Goal: Check status: Check status

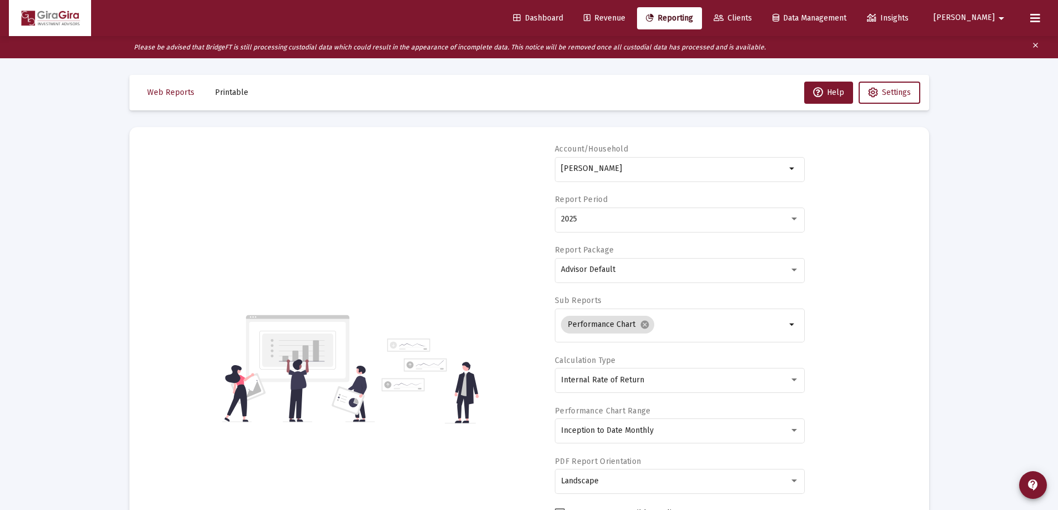
select select "View all"
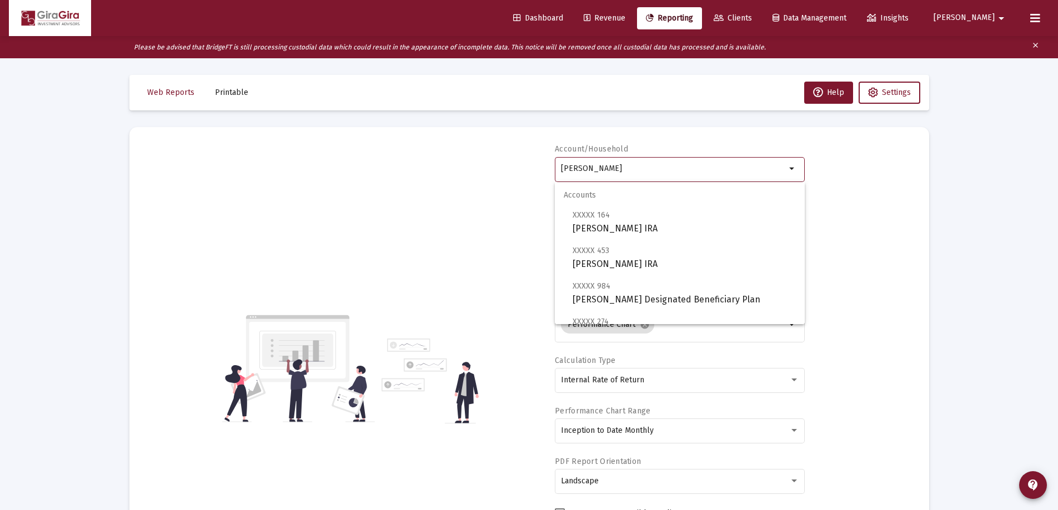
drag, startPoint x: 560, startPoint y: 169, endPoint x: 1157, endPoint y: 201, distance: 597.4
click at [1058, 201] on html "Dashboard Revenue Reporting Clients Data Management Insights [PERSON_NAME] Plea…" at bounding box center [529, 255] width 1058 height 510
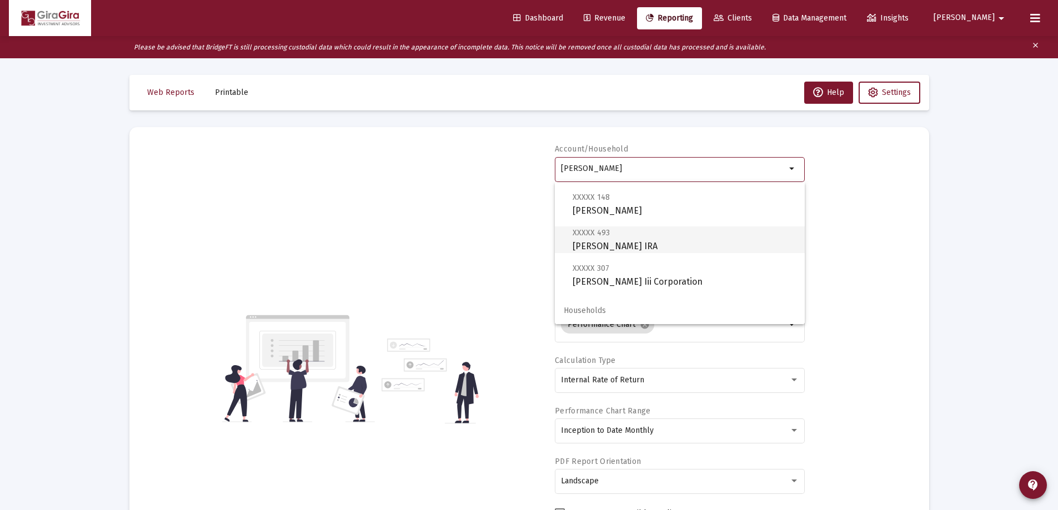
click at [606, 243] on span "XXXXX 493 [PERSON_NAME] IRA" at bounding box center [684, 239] width 223 height 27
type input "[PERSON_NAME] IRA"
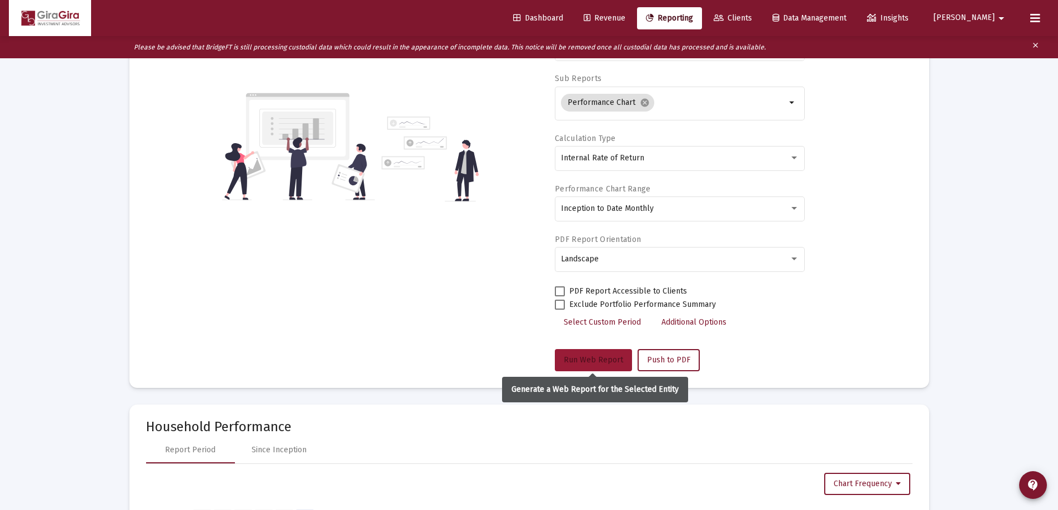
click at [603, 359] on span "Run Web Report" at bounding box center [593, 359] width 59 height 9
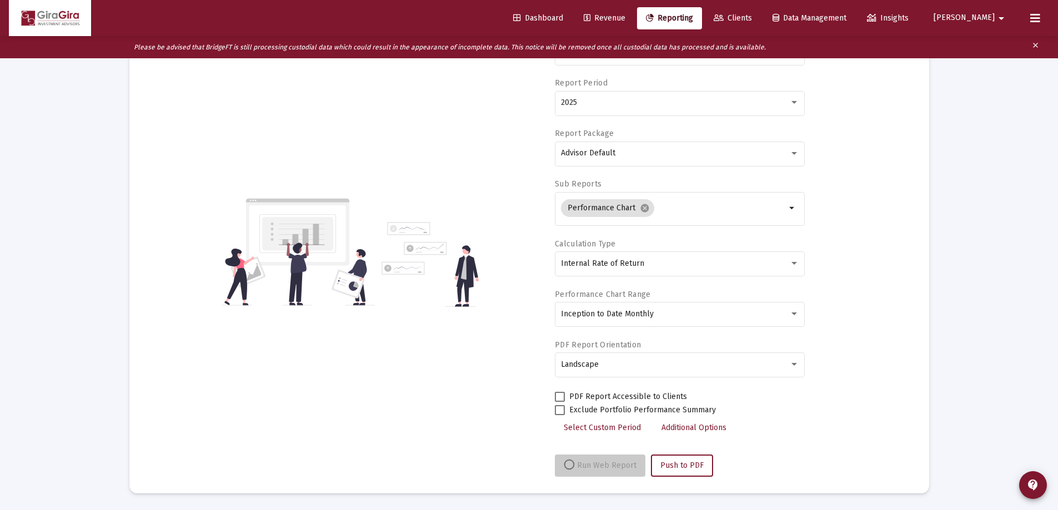
scroll to position [117, 0]
select select "View all"
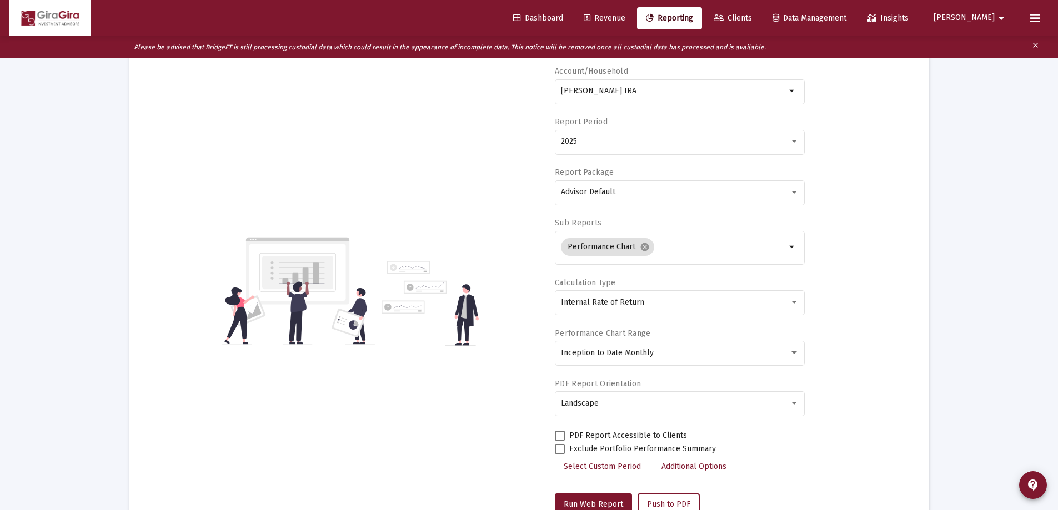
scroll to position [0, 0]
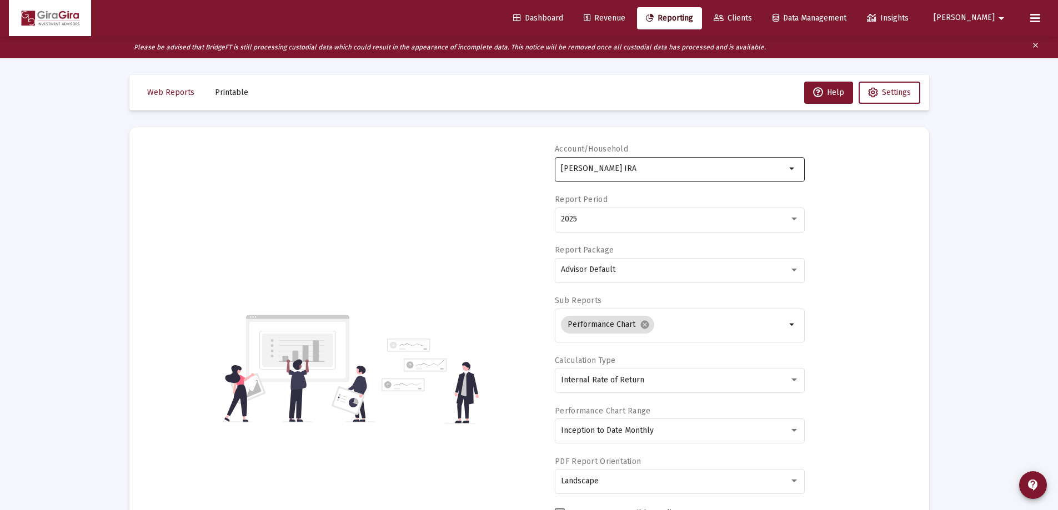
drag, startPoint x: 560, startPoint y: 164, endPoint x: 582, endPoint y: 157, distance: 23.4
click at [582, 157] on div "[PERSON_NAME] IRA arrow_drop_down" at bounding box center [680, 168] width 250 height 27
drag, startPoint x: 562, startPoint y: 167, endPoint x: 916, endPoint y: 189, distance: 355.6
click at [897, 189] on div "Account/Household [PERSON_NAME] IRA arrow_drop_down Report Period 2025 Report P…" at bounding box center [529, 369] width 766 height 450
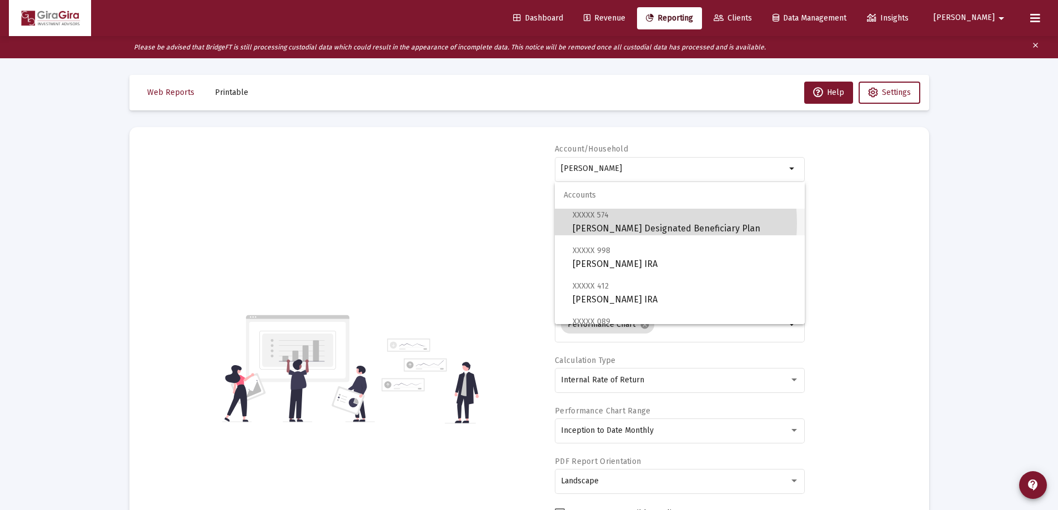
click at [620, 223] on span "XXXXX 574 [PERSON_NAME] Designated Beneficiary Plan" at bounding box center [684, 221] width 223 height 27
type input "[PERSON_NAME] Designated Beneficiary Plan"
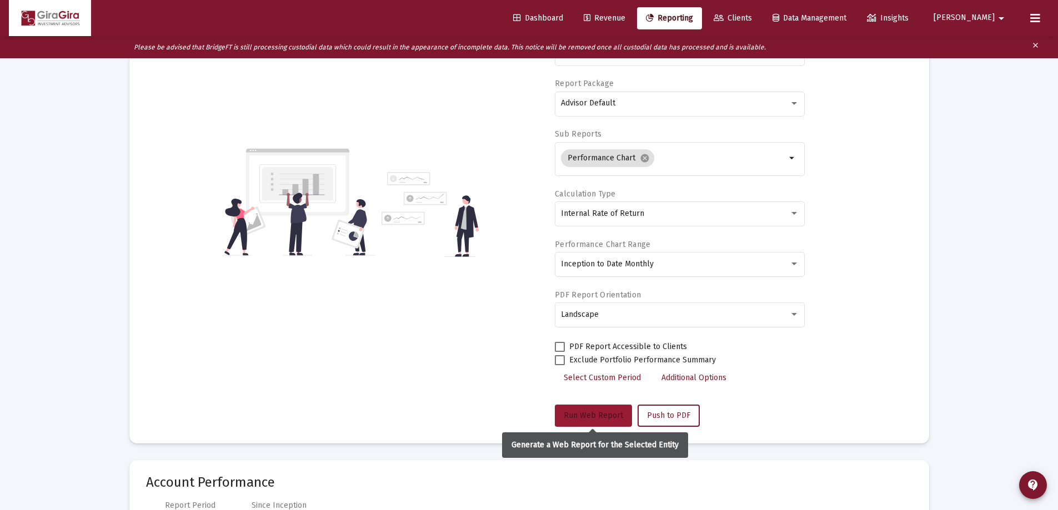
click at [608, 412] on span "Run Web Report" at bounding box center [593, 415] width 59 height 9
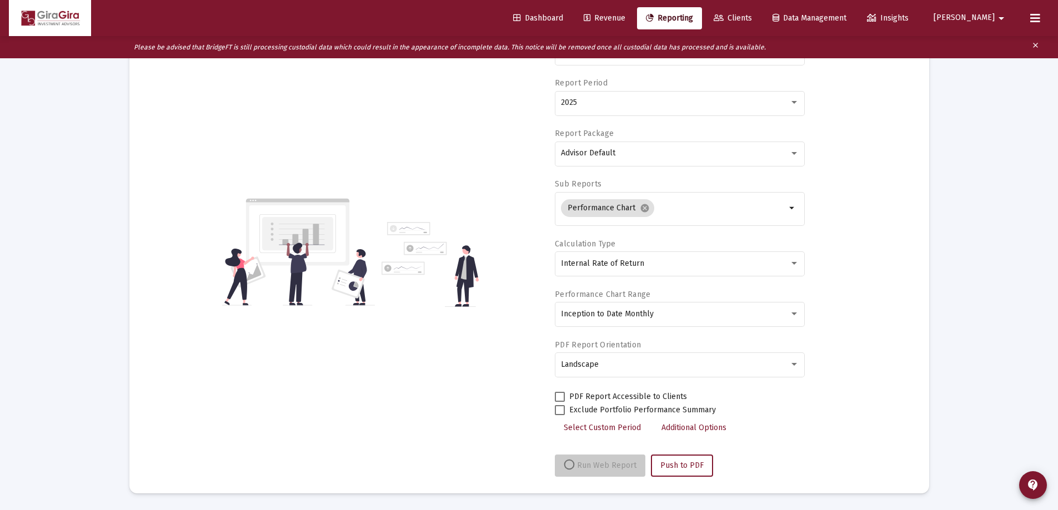
scroll to position [117, 0]
select select "View all"
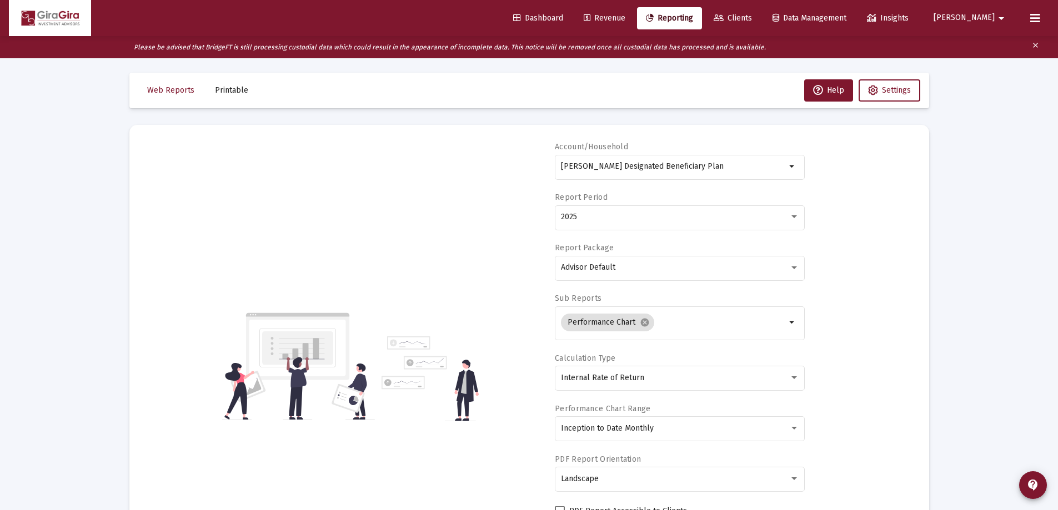
scroll to position [0, 0]
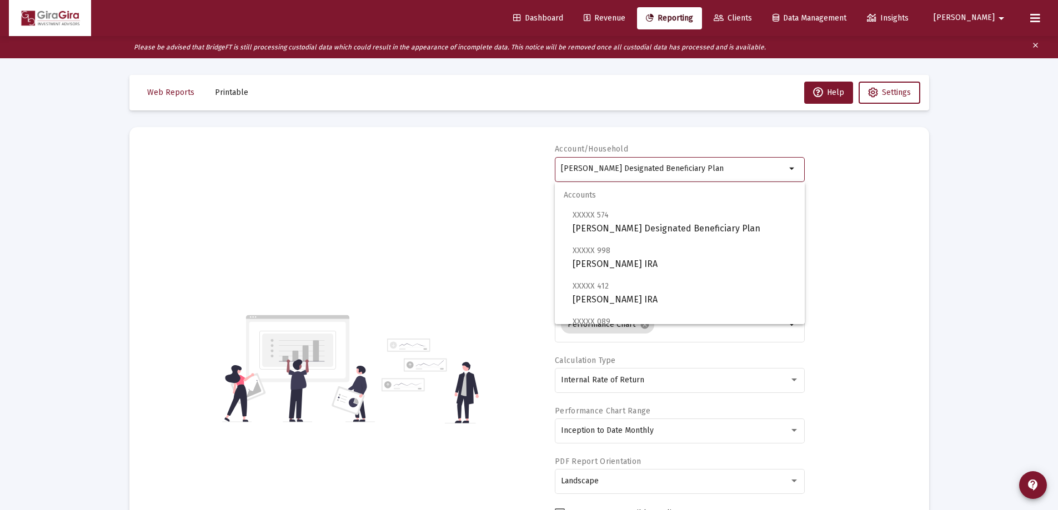
click at [584, 168] on input "[PERSON_NAME] Designated Beneficiary Plan" at bounding box center [673, 168] width 225 height 9
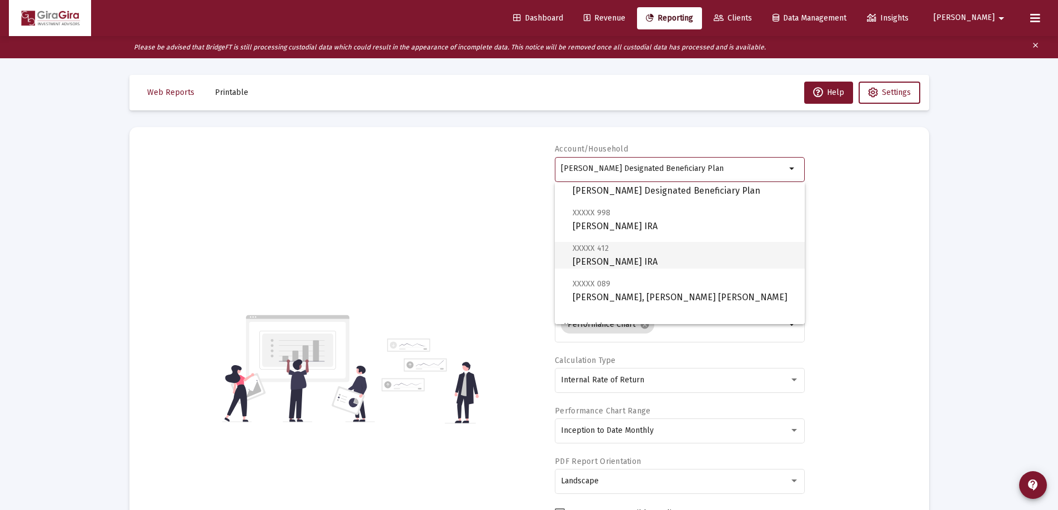
scroll to position [56, 0]
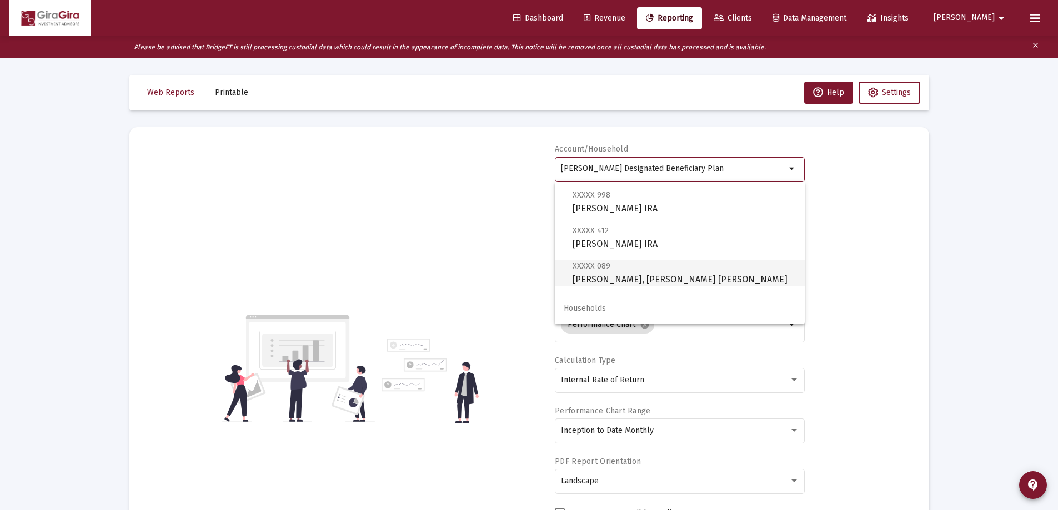
click at [622, 272] on span "XXXXX 089 [PERSON_NAME], [PERSON_NAME] IRA" at bounding box center [684, 272] width 223 height 27
type input "[PERSON_NAME], [PERSON_NAME] [PERSON_NAME]"
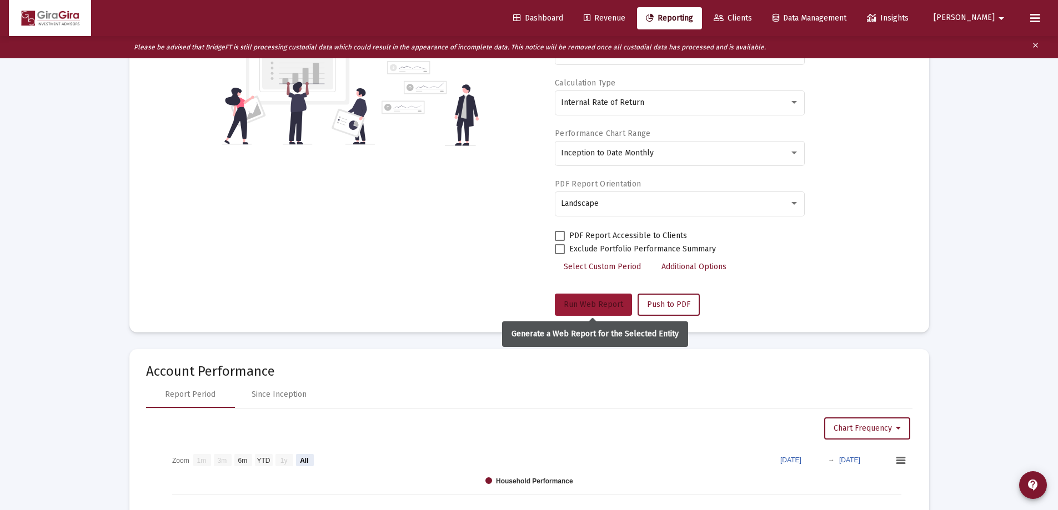
click at [607, 308] on span "Run Web Report" at bounding box center [593, 304] width 59 height 9
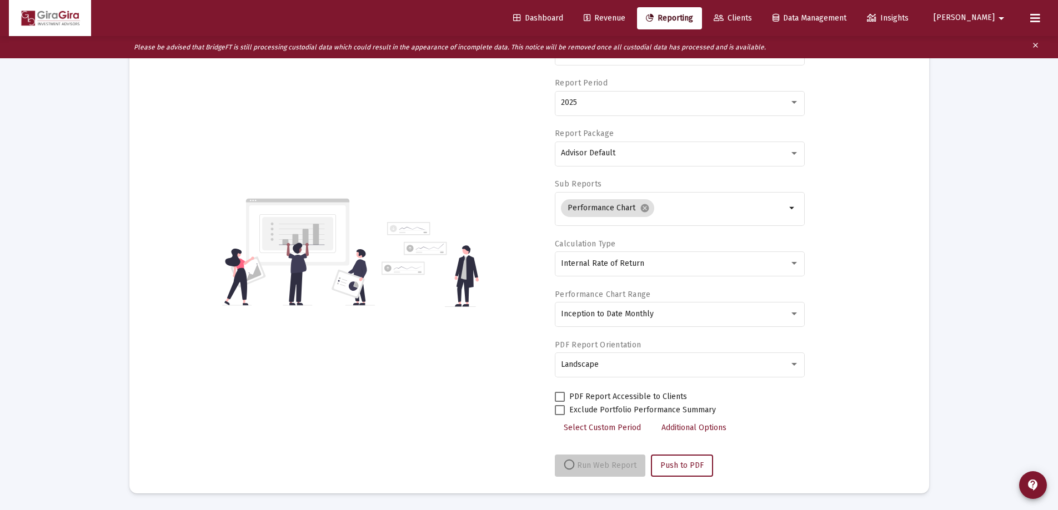
scroll to position [117, 0]
select select "View all"
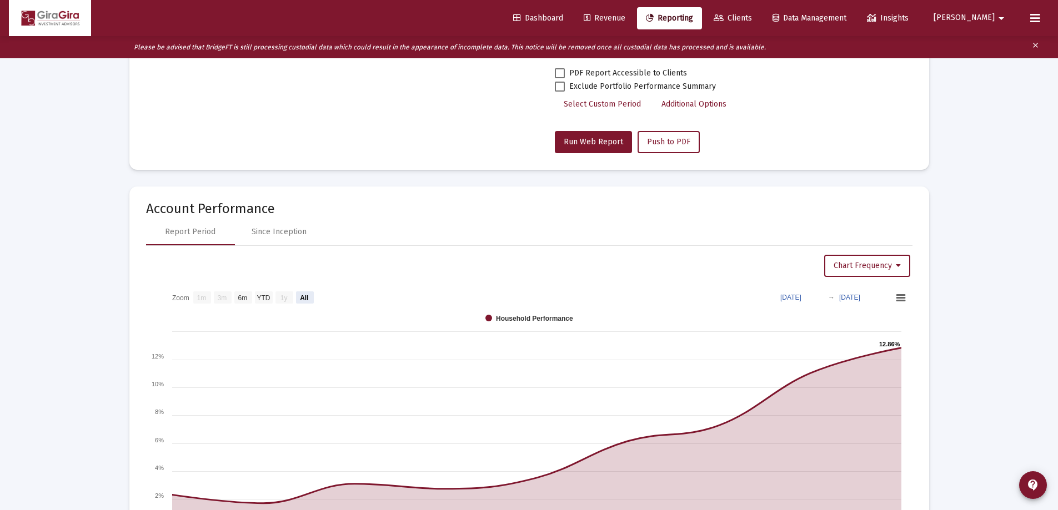
scroll to position [444, 0]
